Goal: Use online tool/utility: Utilize a website feature to perform a specific function

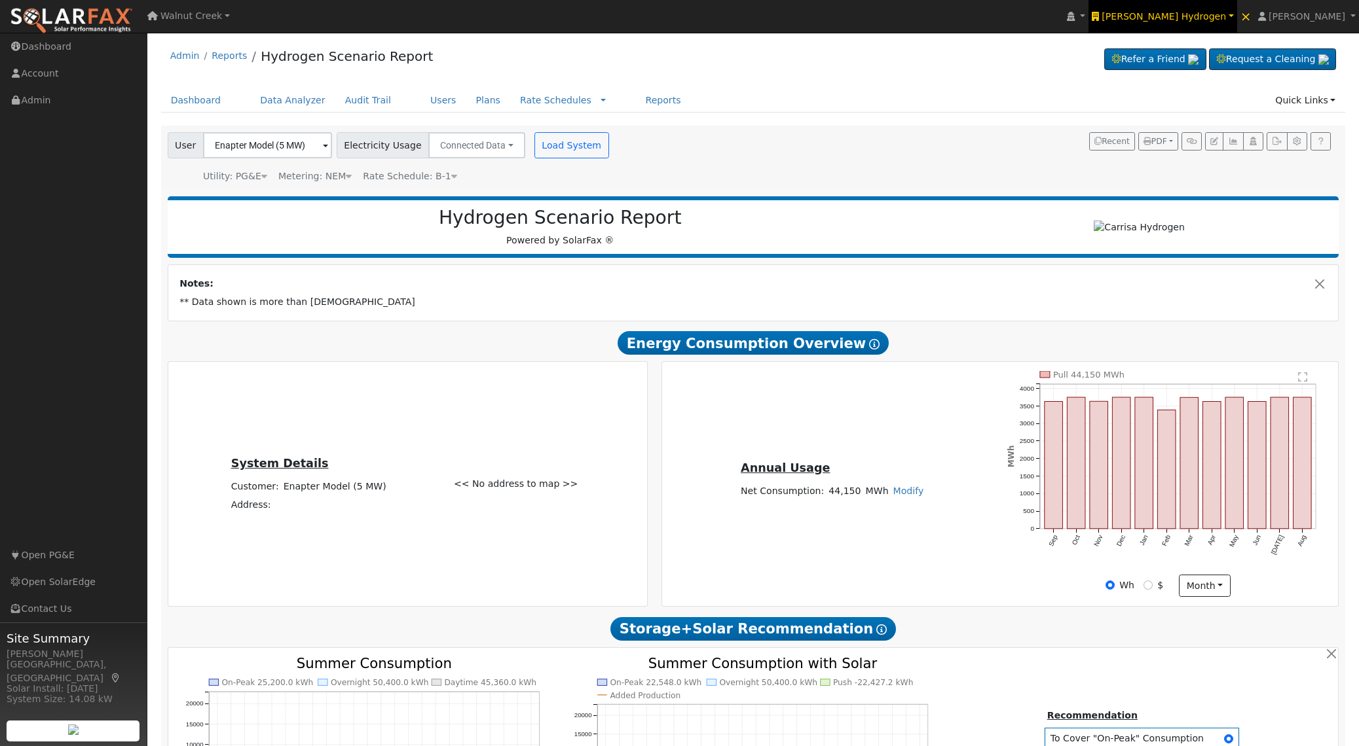
click at [1226, 17] on span "[PERSON_NAME] Hydrogen" at bounding box center [1163, 16] width 124 height 10
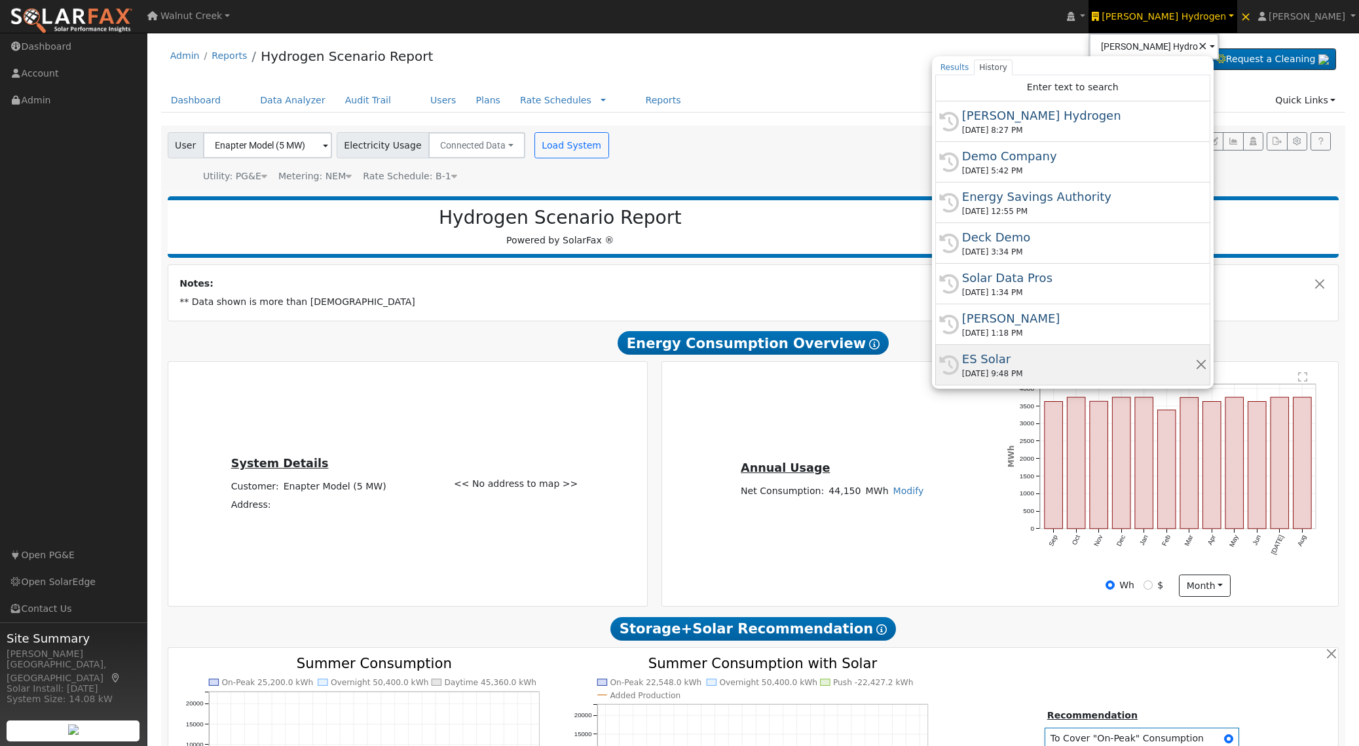
click at [1171, 363] on div "ES Solar" at bounding box center [1078, 359] width 233 height 18
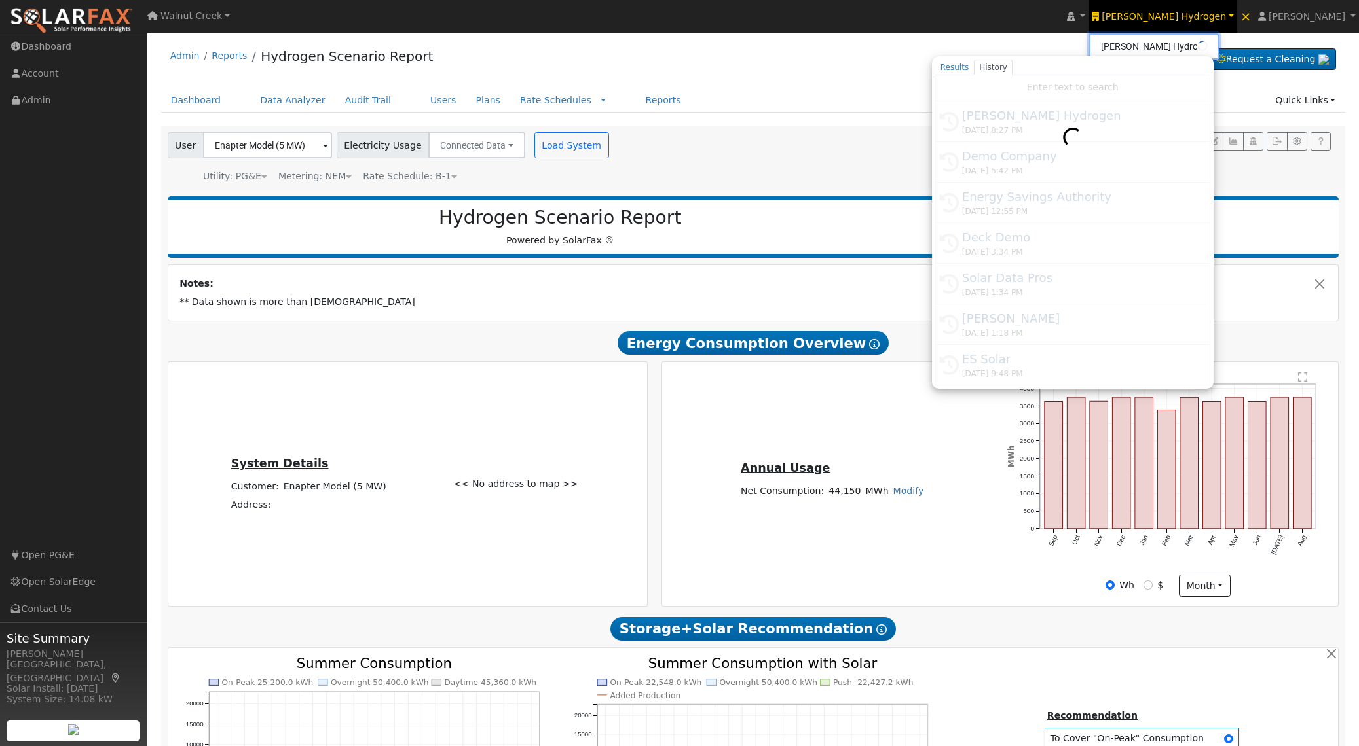
type input "ES Solar"
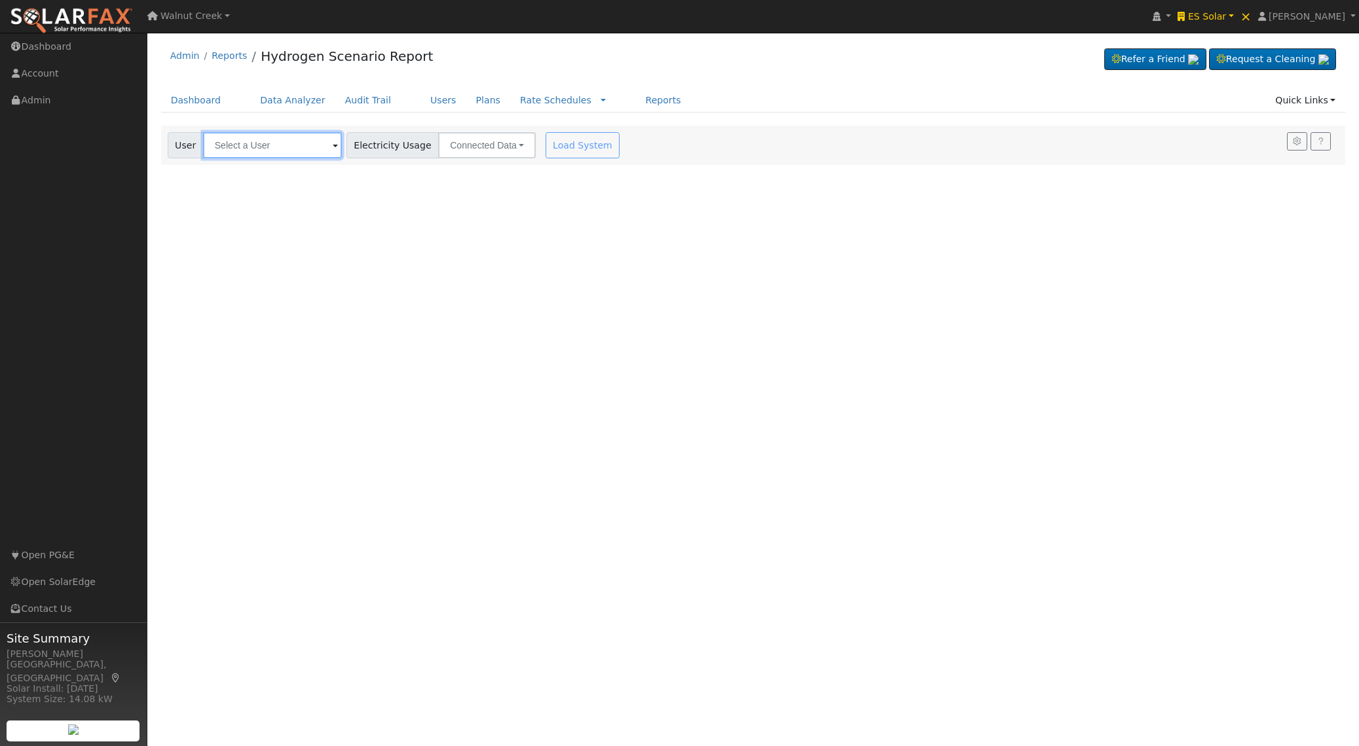
click at [268, 147] on input "text" at bounding box center [272, 145] width 139 height 26
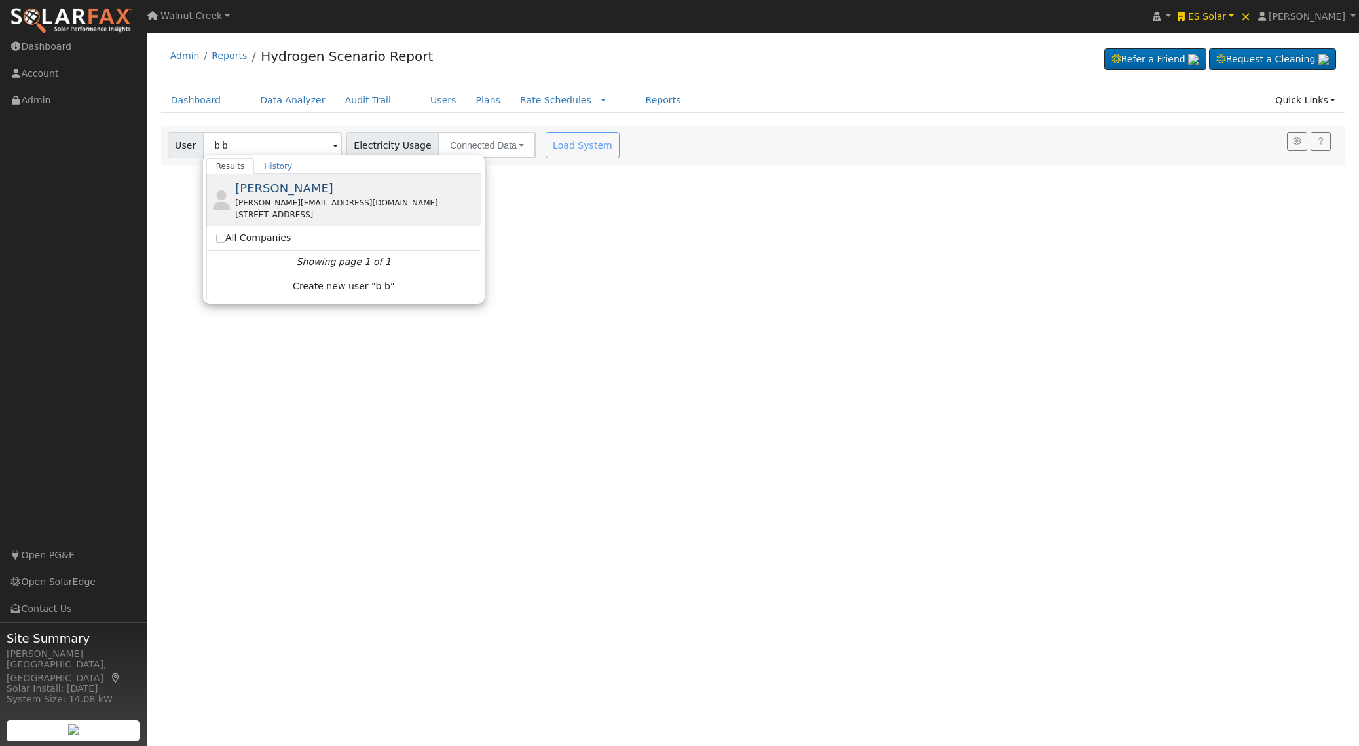
click at [350, 216] on div "[STREET_ADDRESS]" at bounding box center [356, 215] width 243 height 12
type input "[PERSON_NAME]"
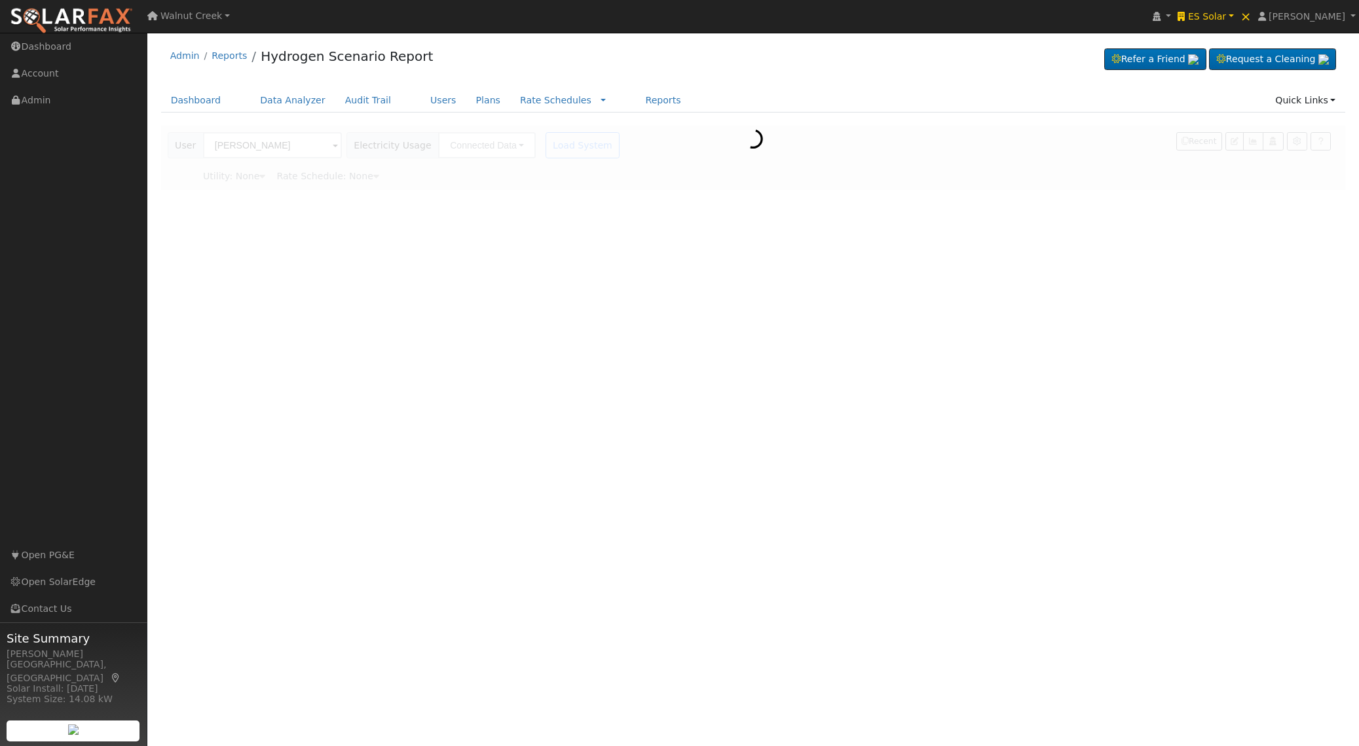
type input "Rocky Mountain Power"
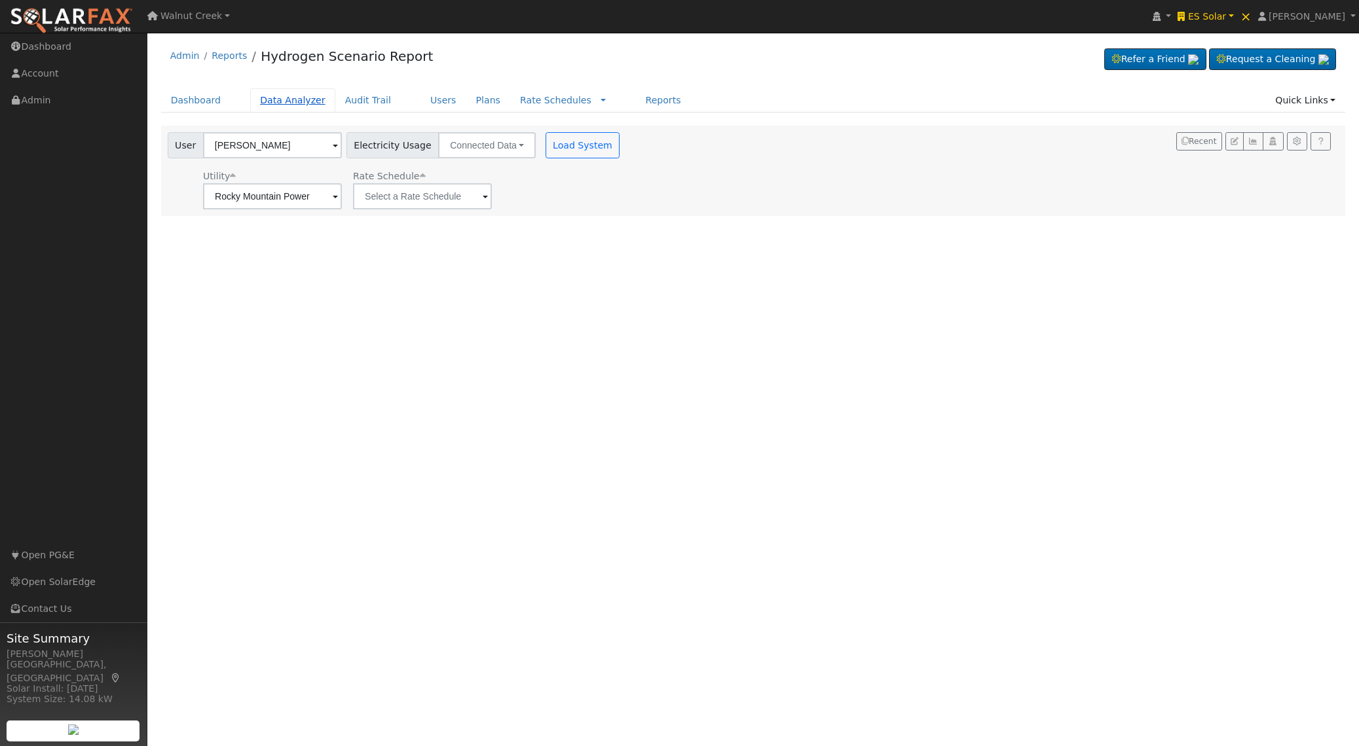
click at [288, 98] on link "Data Analyzer" at bounding box center [292, 100] width 85 height 24
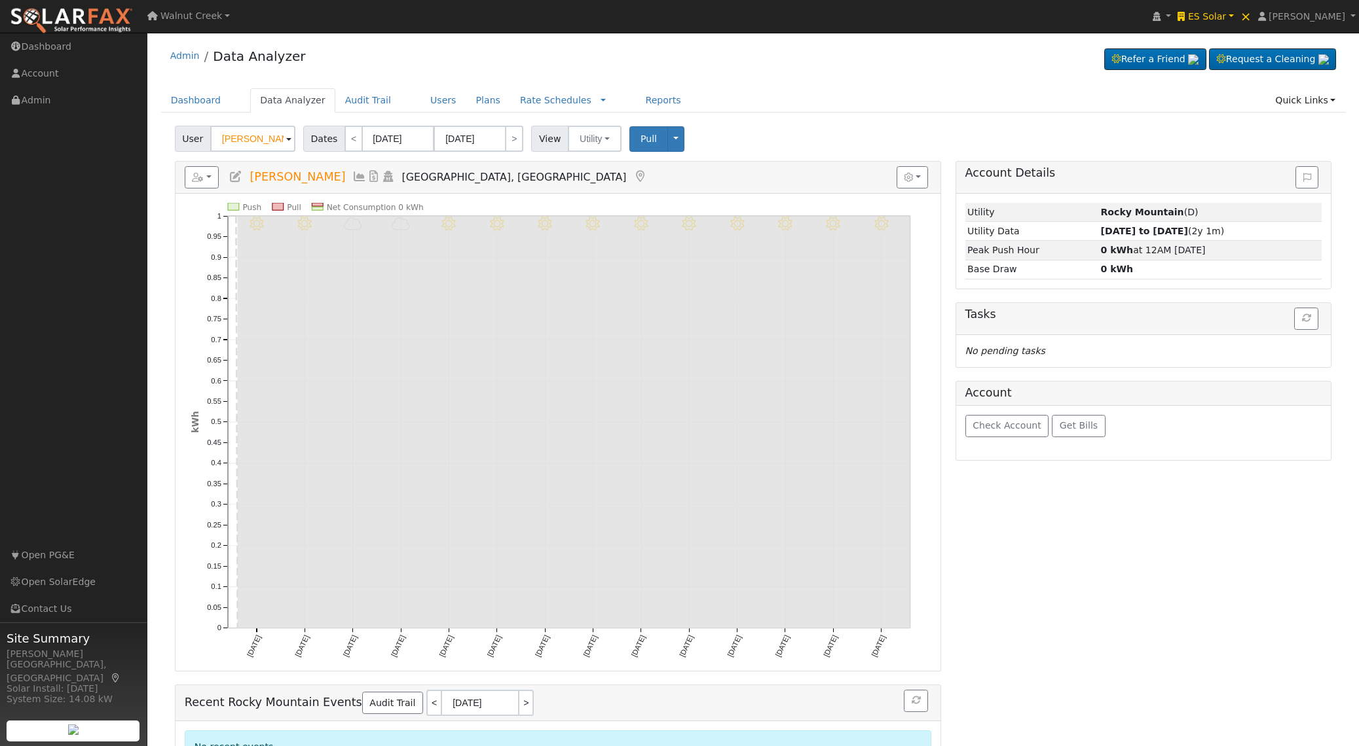
click at [200, 139] on span "User" at bounding box center [193, 139] width 36 height 26
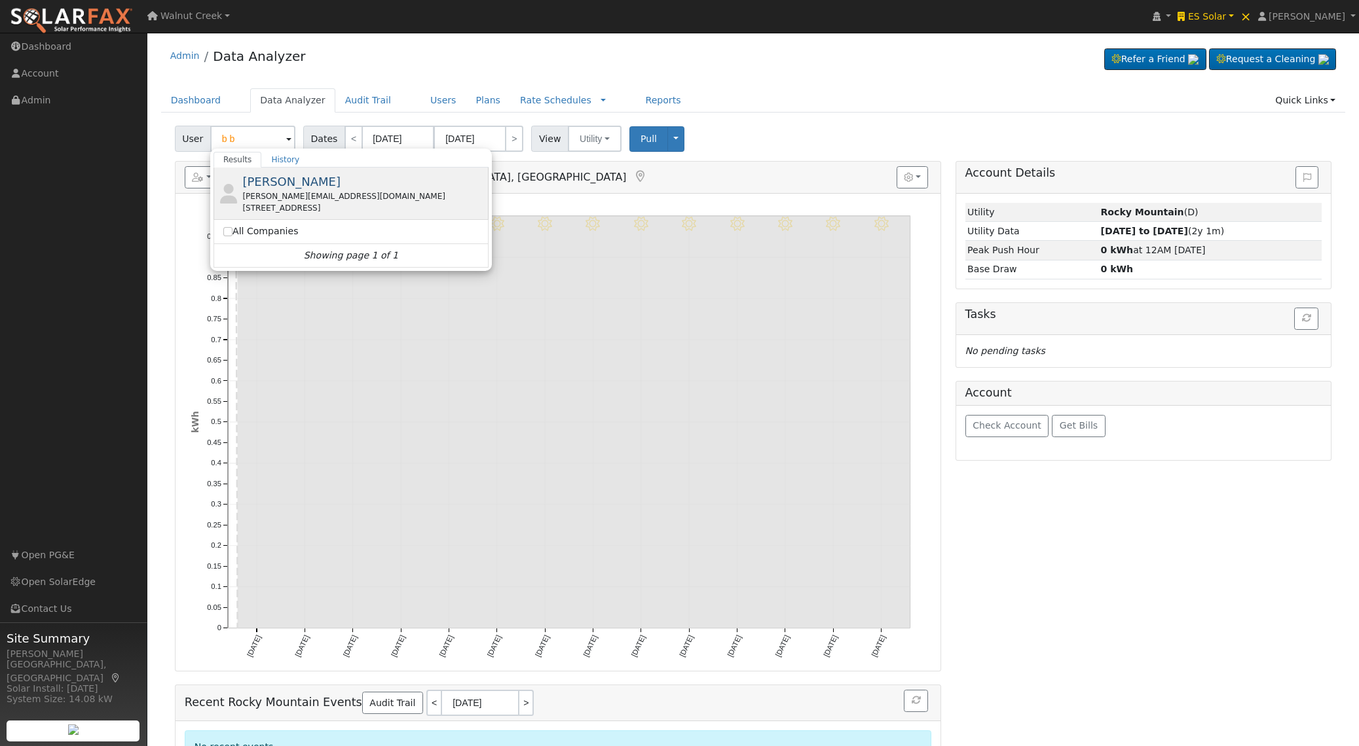
click at [285, 183] on span "[PERSON_NAME]" at bounding box center [291, 182] width 98 height 14
type input "[PERSON_NAME]"
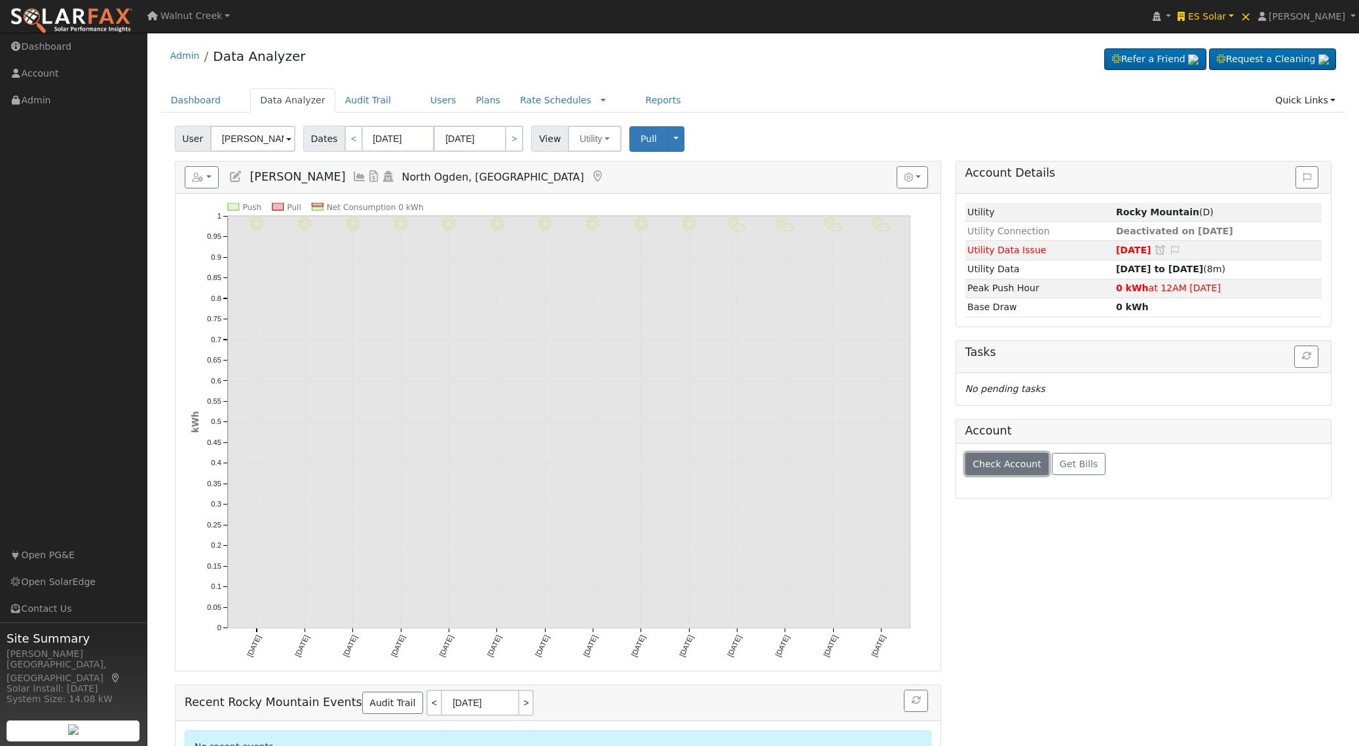
drag, startPoint x: 989, startPoint y: 464, endPoint x: 979, endPoint y: 462, distance: 10.2
click at [989, 464] on span "Check Account" at bounding box center [1006, 464] width 69 height 10
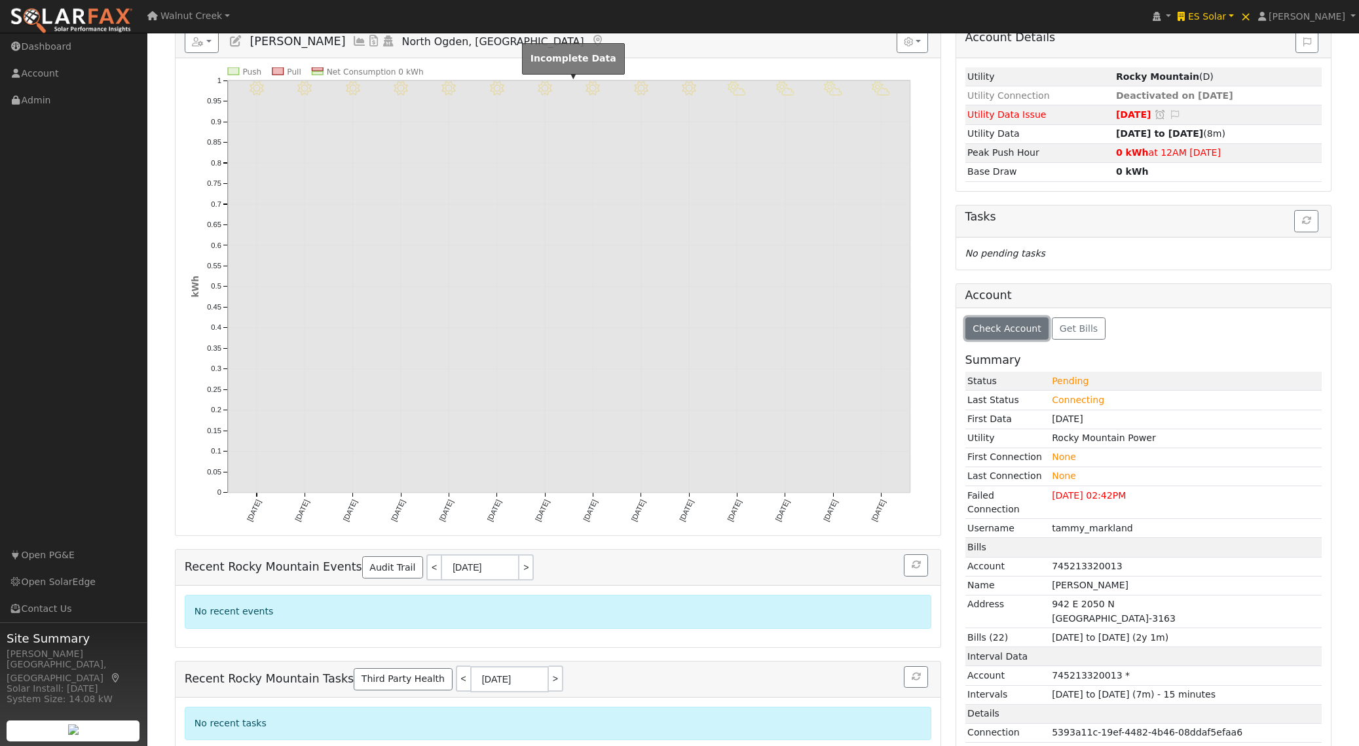
scroll to position [164, 0]
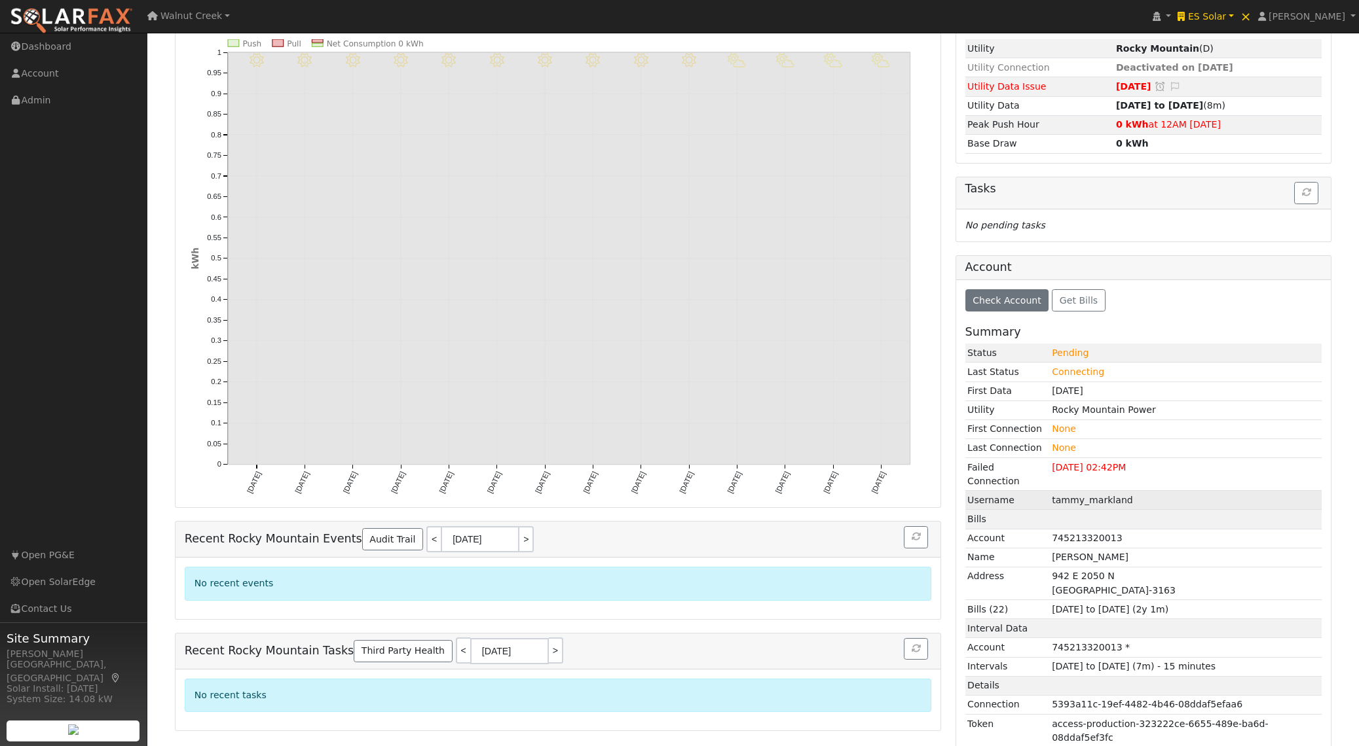
click at [1091, 491] on td "tammy_markland" at bounding box center [1185, 500] width 272 height 19
click at [1090, 491] on td "tammy_markland" at bounding box center [1185, 500] width 272 height 19
copy td "tammy_markland"
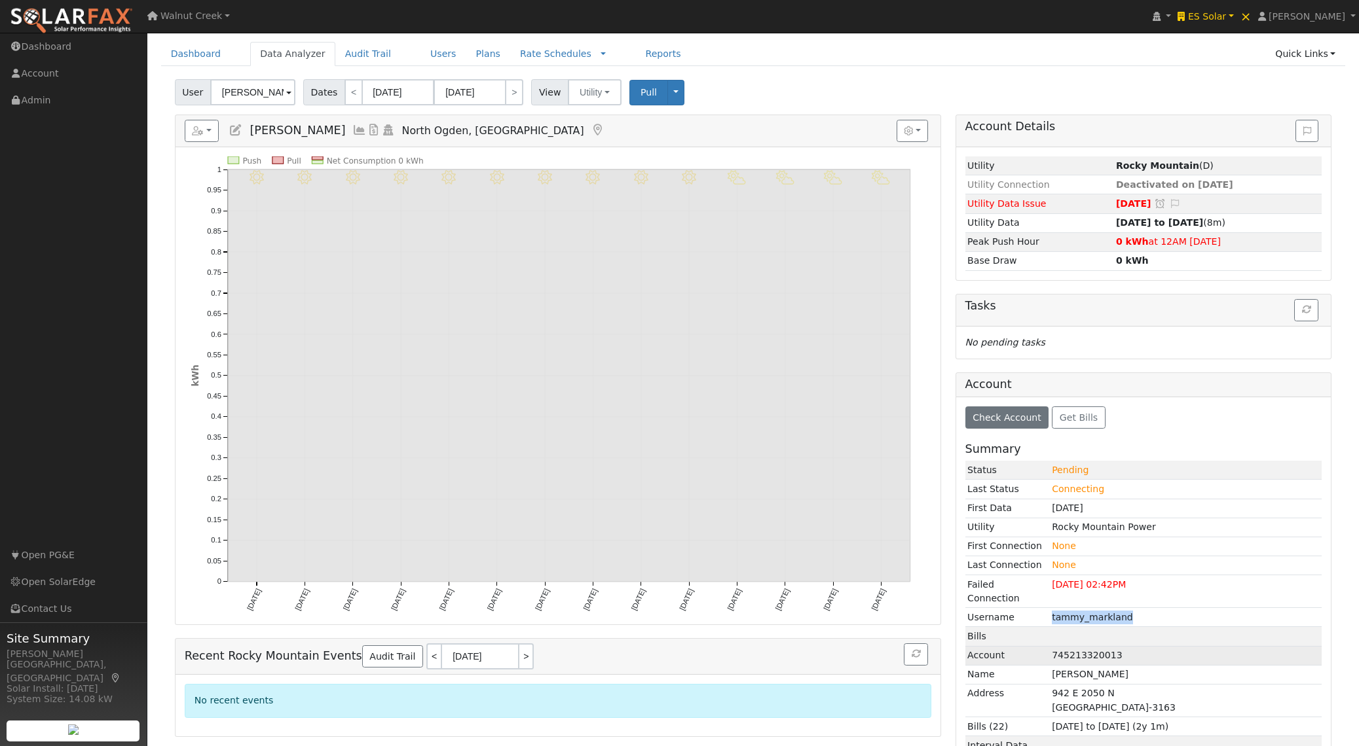
scroll to position [0, 0]
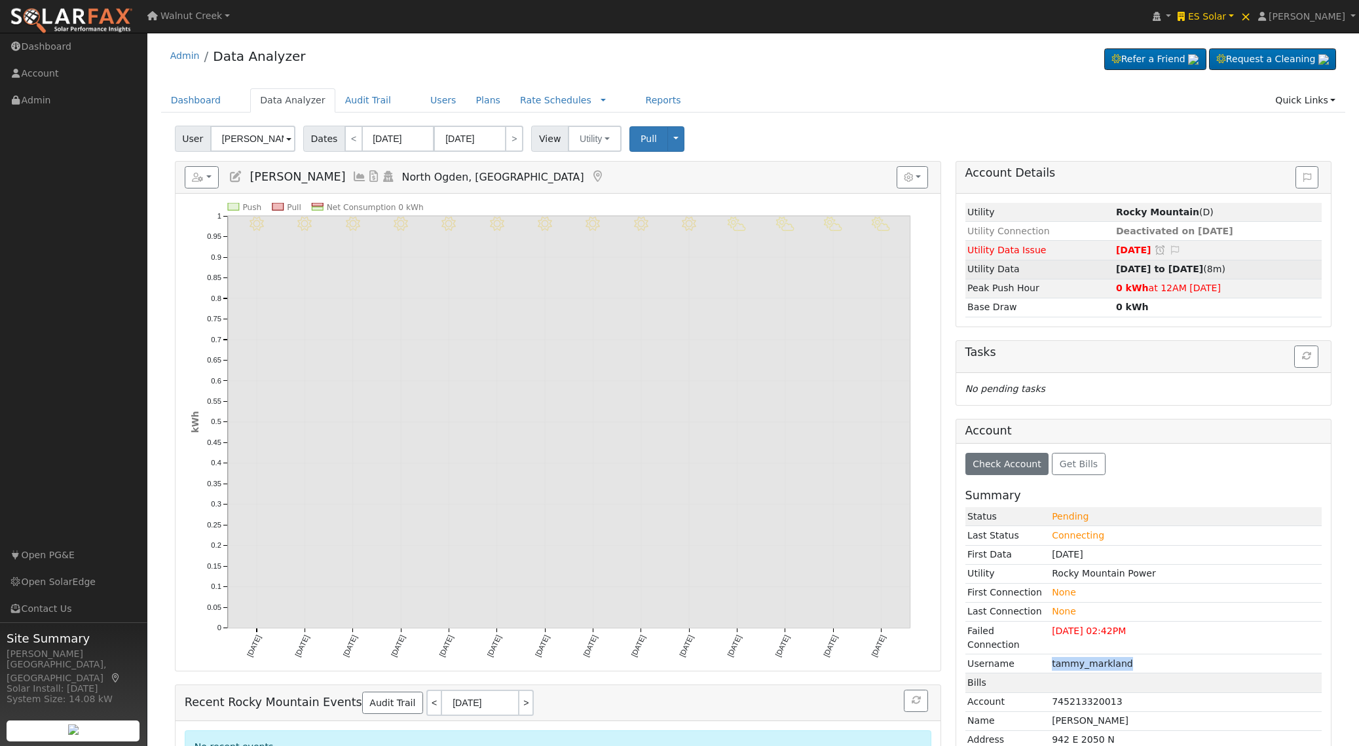
click at [1156, 270] on strong "[DATE] to [DATE]" at bounding box center [1159, 269] width 87 height 10
type input "[DATE]"
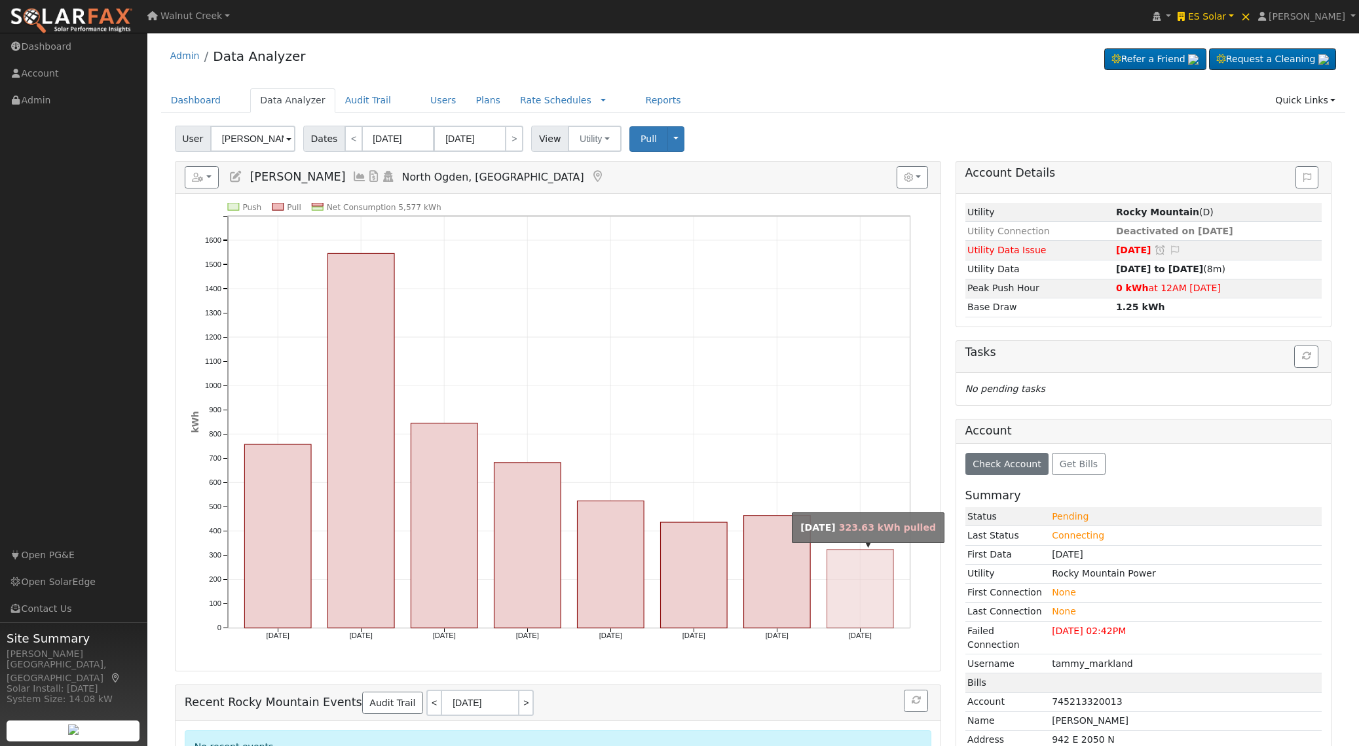
click at [879, 560] on rect "onclick=""" at bounding box center [860, 589] width 67 height 79
type input "[DATE]"
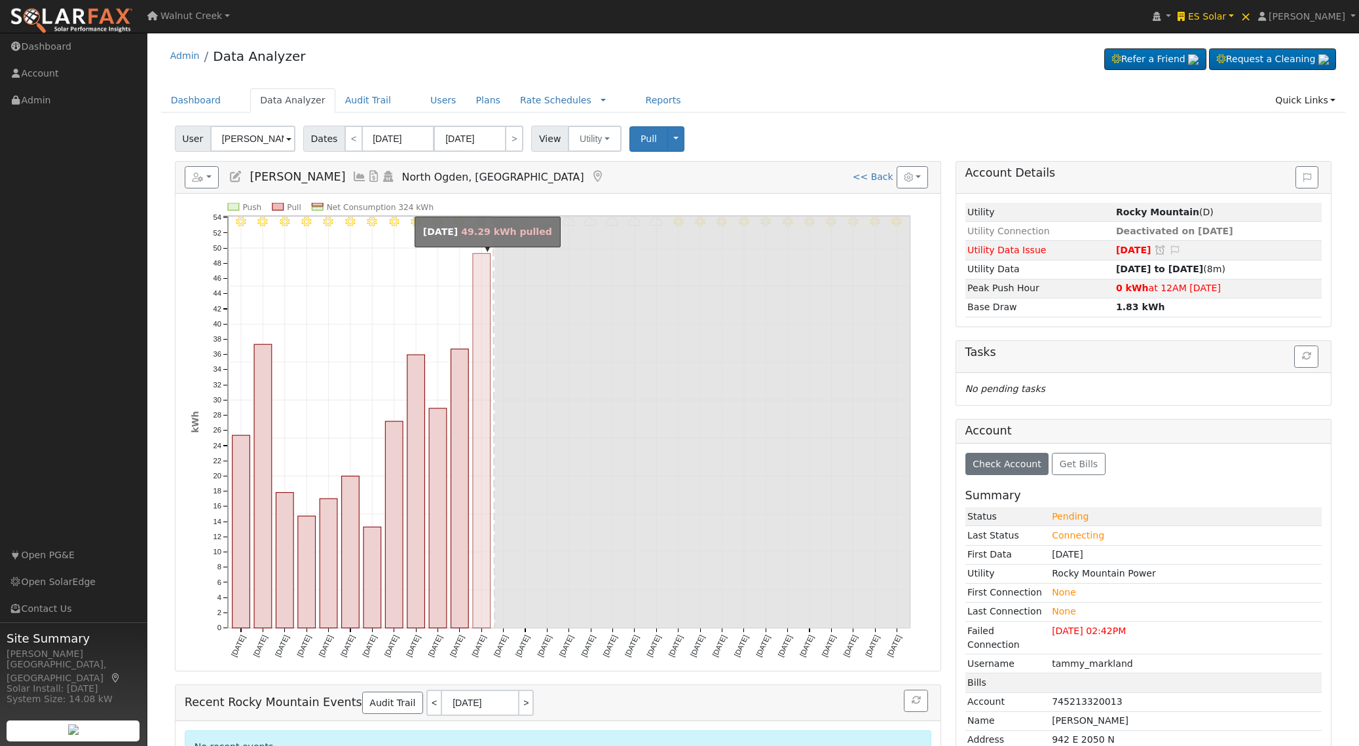
click at [473, 538] on rect "onclick=""" at bounding box center [482, 441] width 18 height 375
type input "[DATE]"
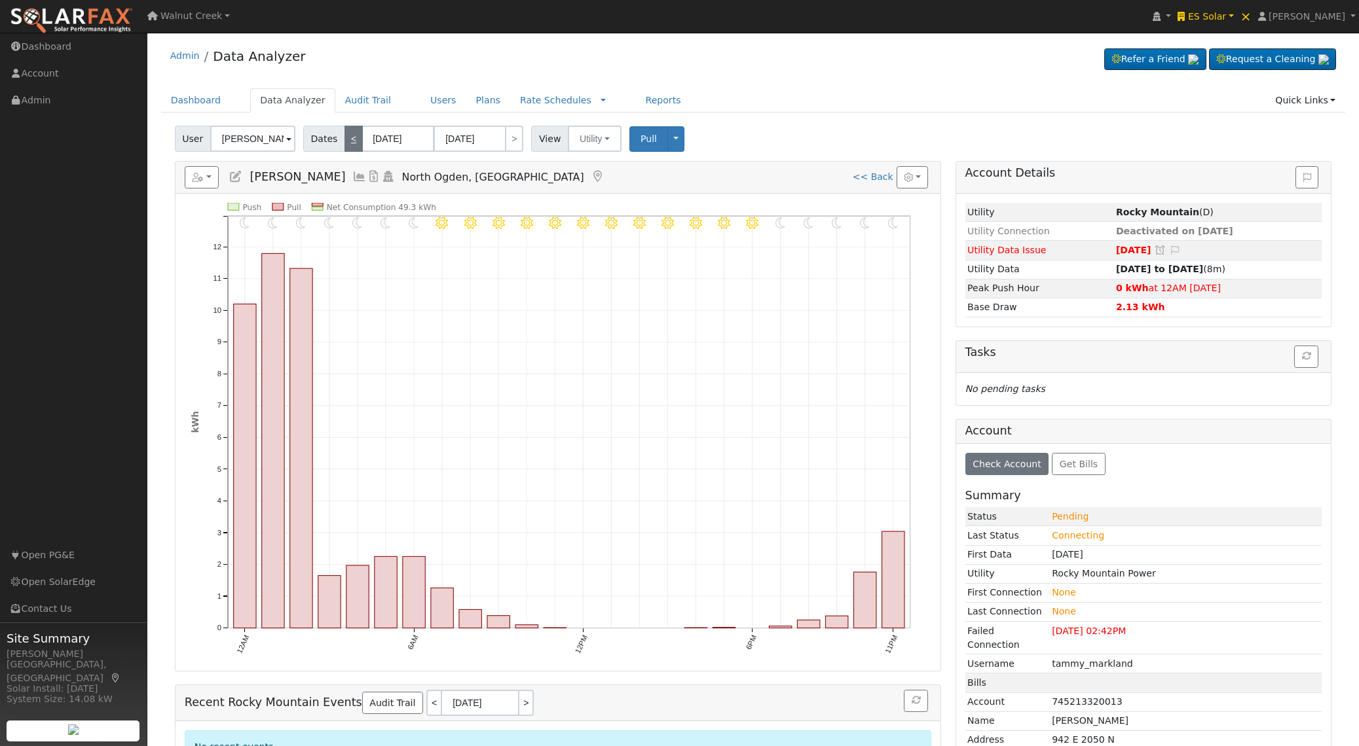
click at [346, 136] on link "<" at bounding box center [353, 139] width 18 height 26
type input "[DATE]"
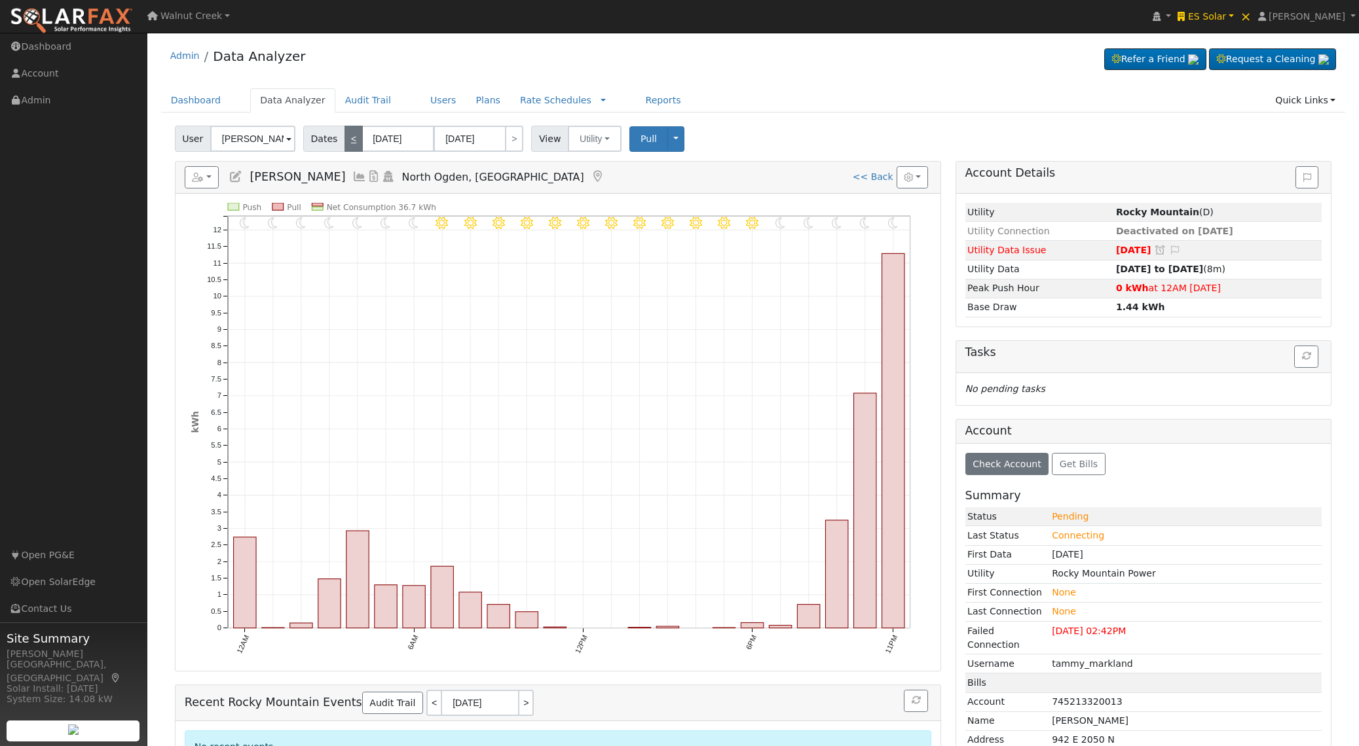
click at [346, 136] on link "<" at bounding box center [353, 139] width 18 height 26
type input "[DATE]"
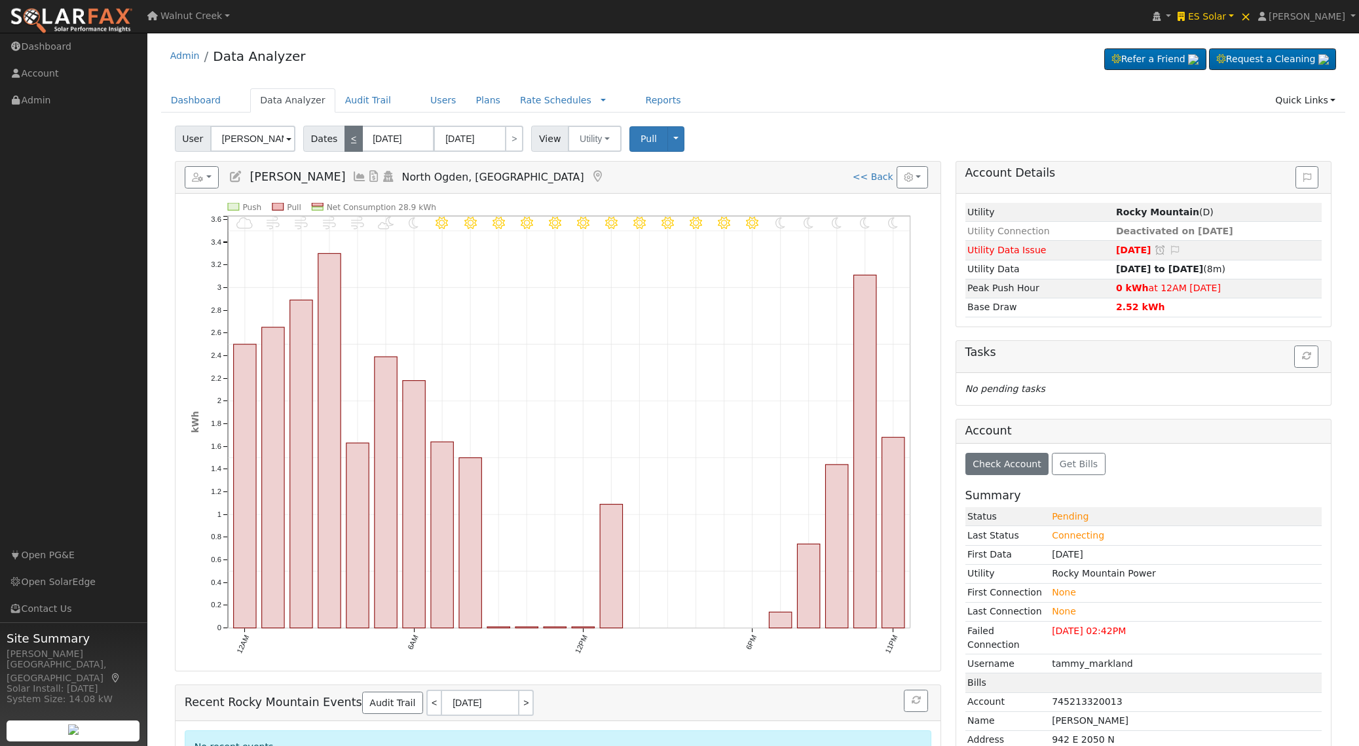
click at [346, 136] on link "<" at bounding box center [353, 139] width 18 height 26
type input "[DATE]"
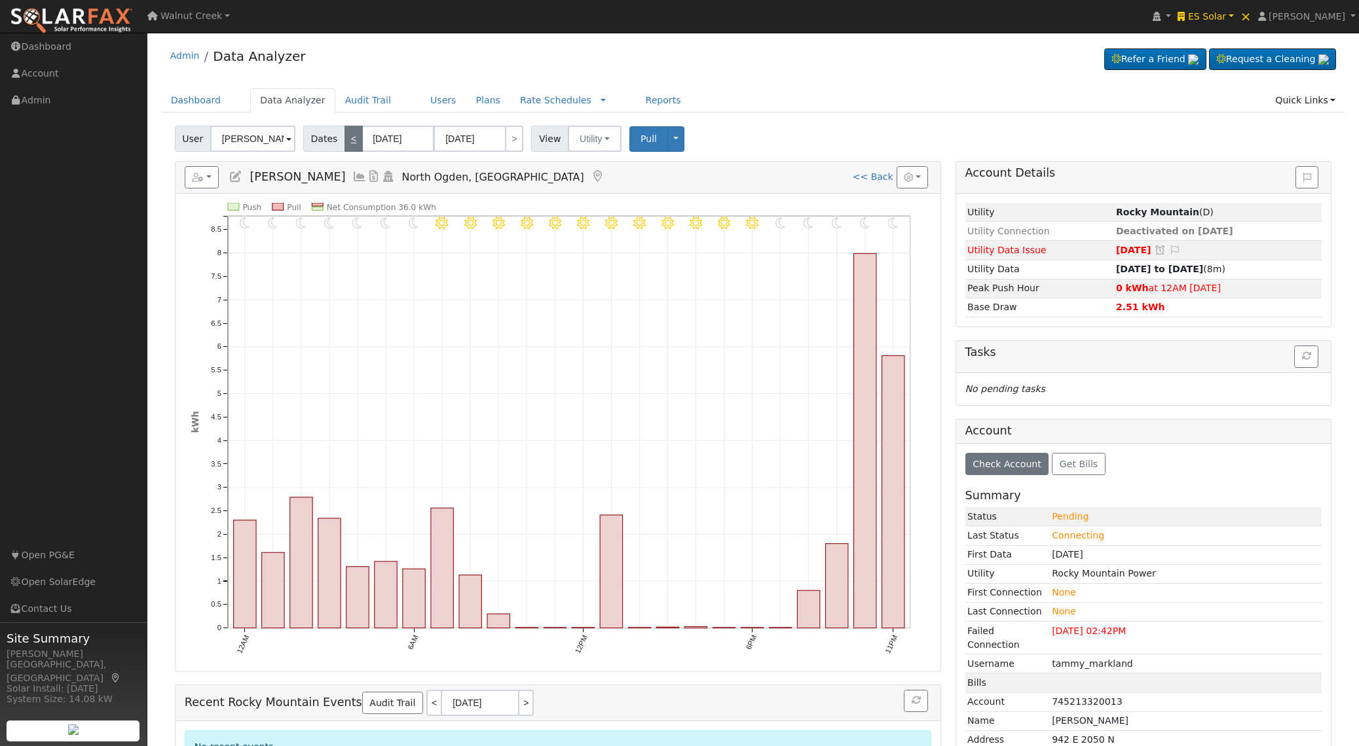
click at [346, 136] on link "<" at bounding box center [353, 139] width 18 height 26
type input "[DATE]"
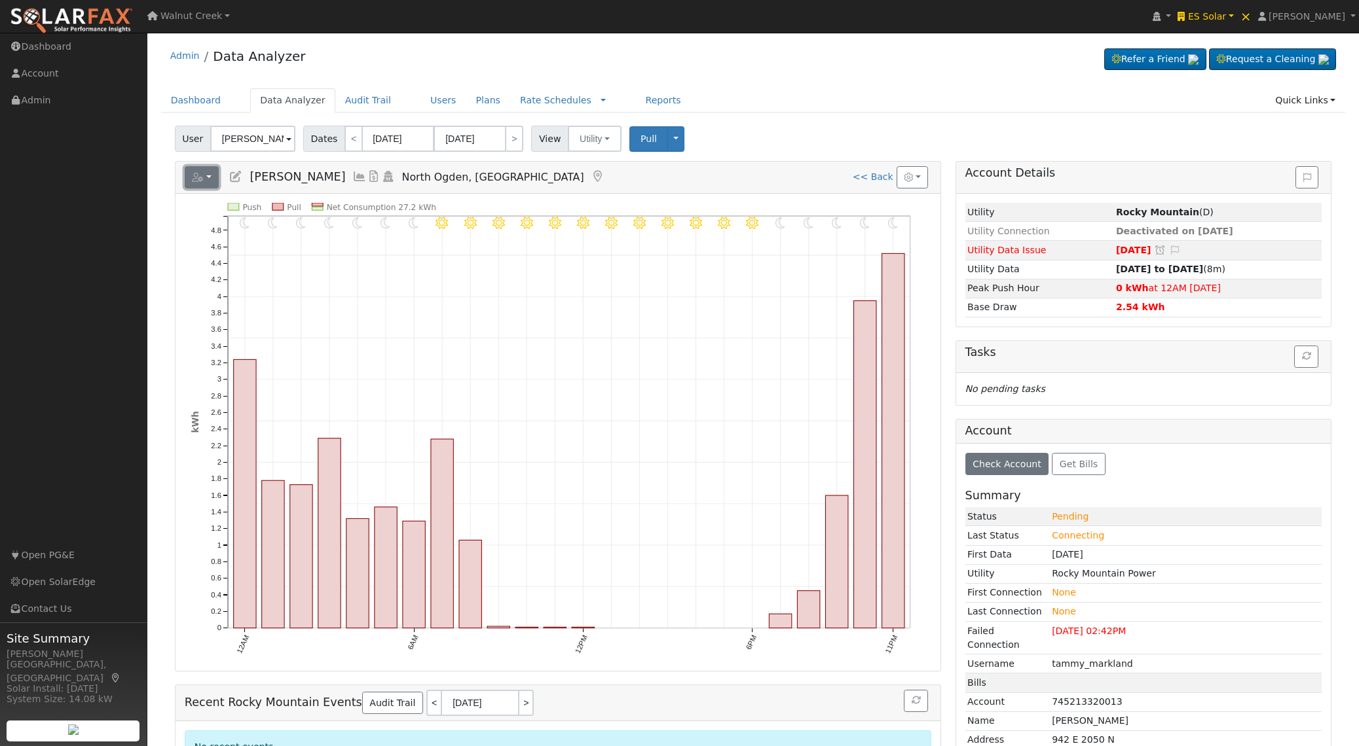
click at [194, 177] on icon "button" at bounding box center [198, 177] width 12 height 9
click at [229, 248] on link "Copy ID to Clipboard: 32023" at bounding box center [259, 251] width 149 height 16
click at [203, 181] on icon "button" at bounding box center [198, 177] width 12 height 9
